Goal: Navigation & Orientation: Find specific page/section

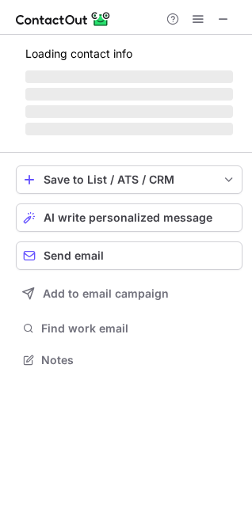
scroll to position [344, 252]
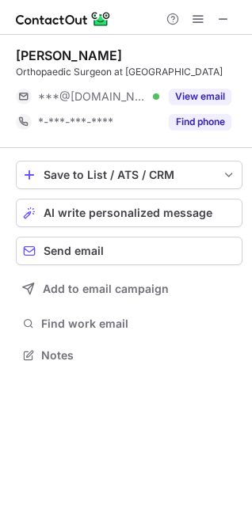
scroll to position [344, 252]
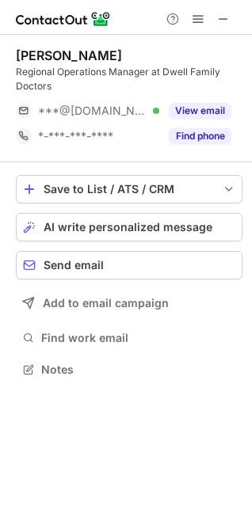
scroll to position [359, 252]
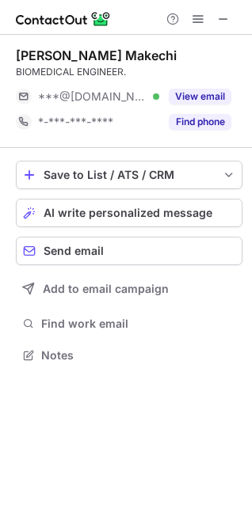
scroll to position [344, 252]
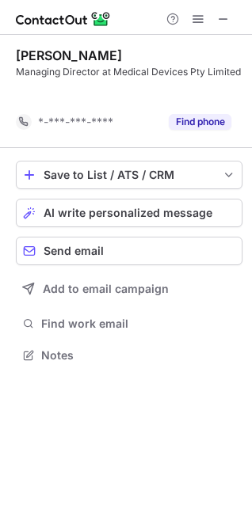
scroll to position [319, 252]
